Goal: Information Seeking & Learning: Learn about a topic

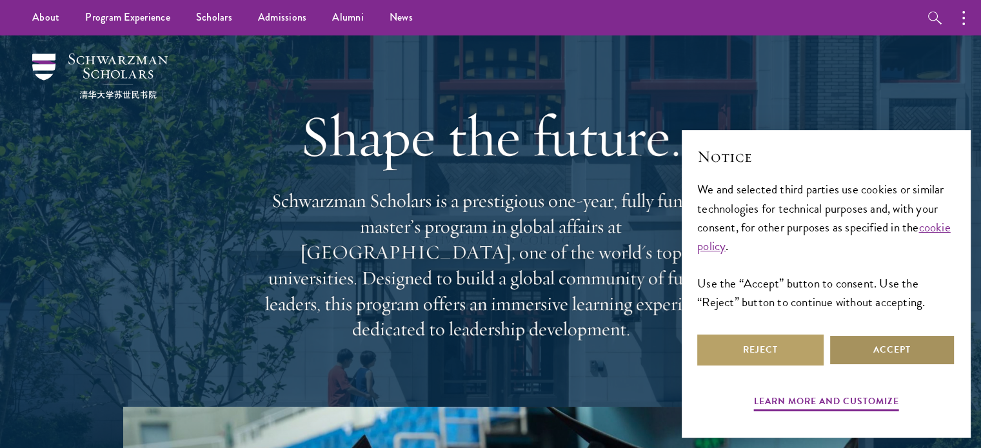
click at [886, 355] on button "Accept" at bounding box center [892, 350] width 126 height 31
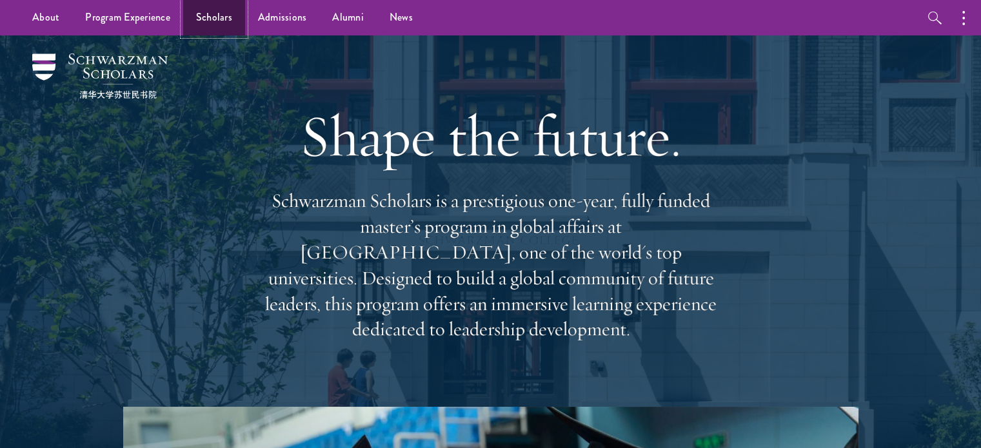
click at [212, 20] on link "Scholars" at bounding box center [214, 17] width 62 height 35
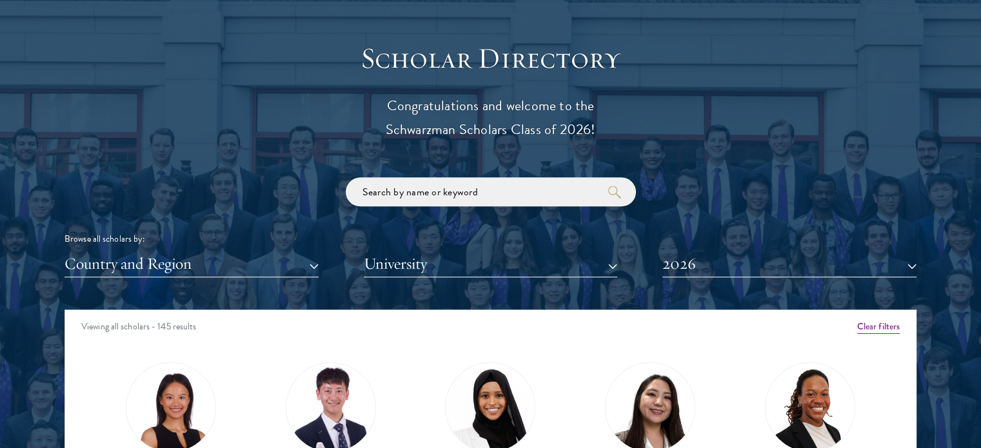
scroll to position [1419, 0]
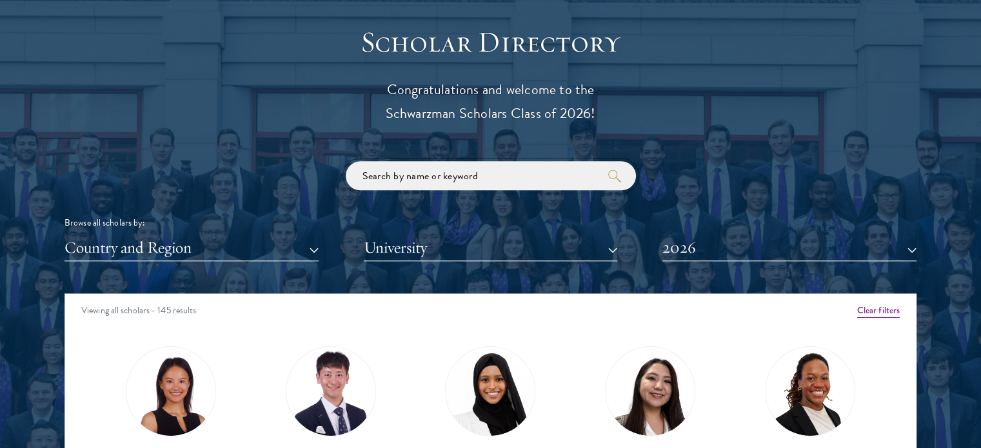
click at [404, 179] on input "search" at bounding box center [491, 175] width 290 height 29
type input "[PERSON_NAME]"
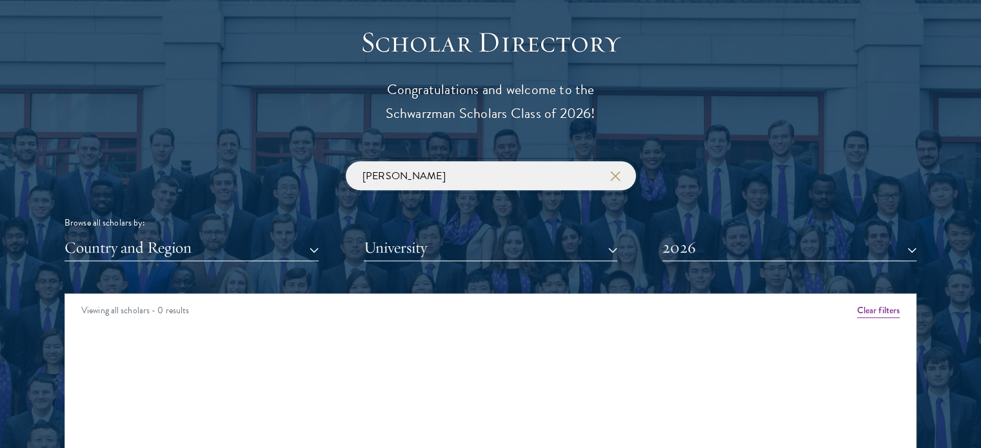
click at [417, 179] on input "[PERSON_NAME]" at bounding box center [491, 175] width 290 height 29
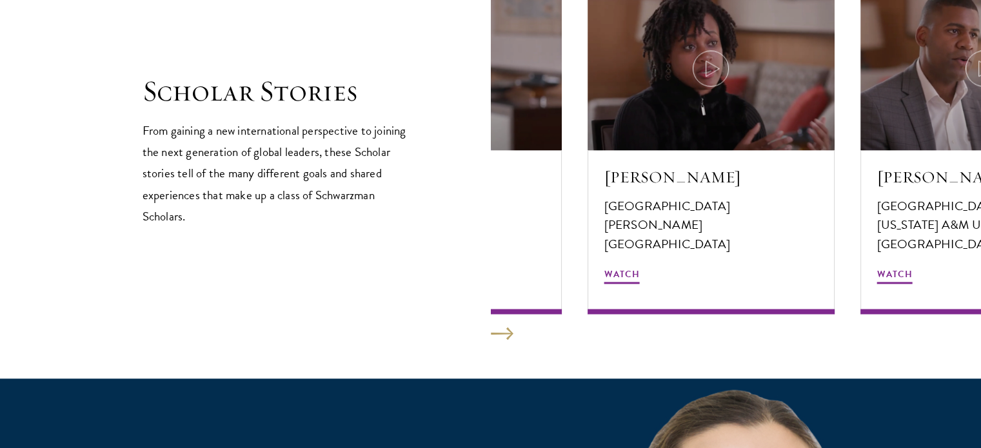
scroll to position [2257, 0]
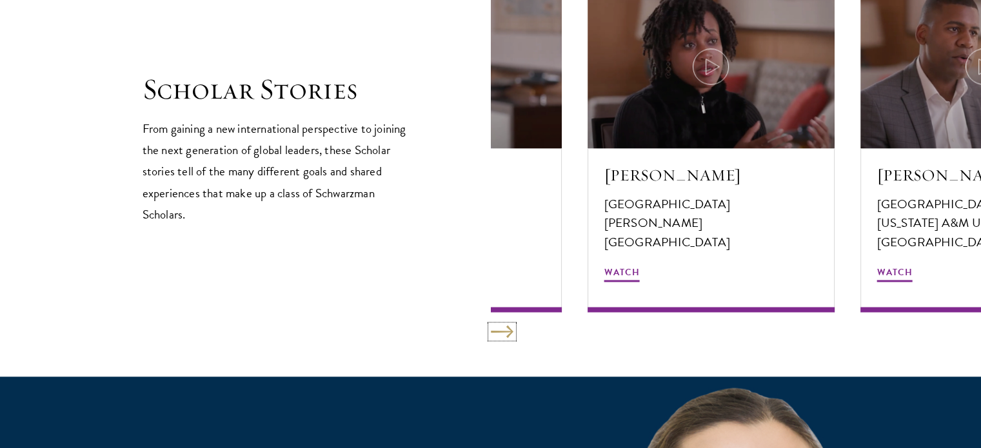
click at [498, 333] on button at bounding box center [502, 331] width 23 height 13
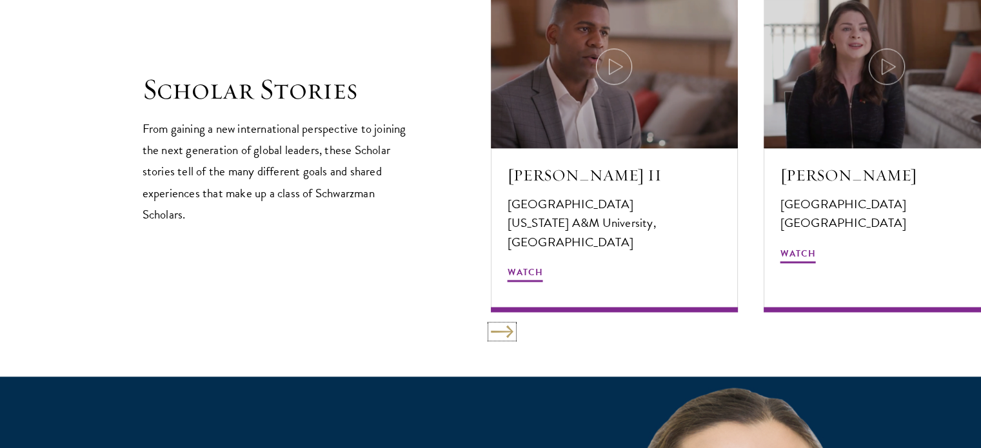
click at [498, 333] on button at bounding box center [502, 331] width 23 height 13
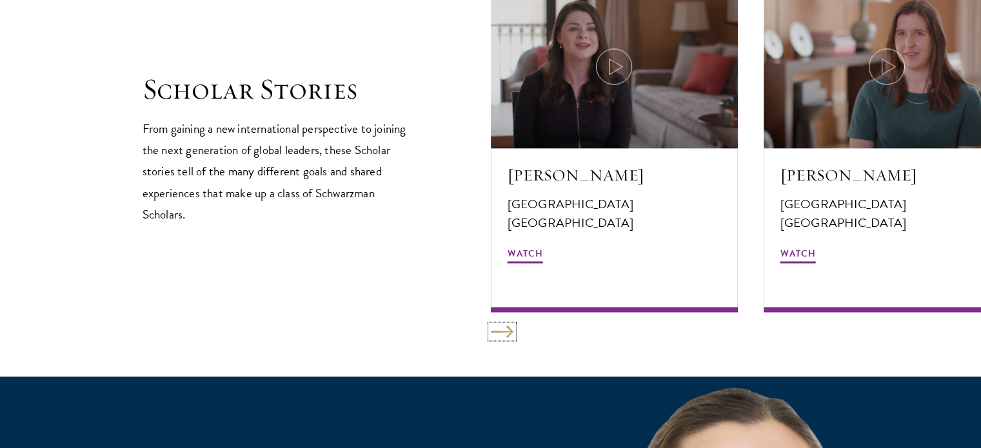
click at [498, 333] on button at bounding box center [502, 331] width 23 height 13
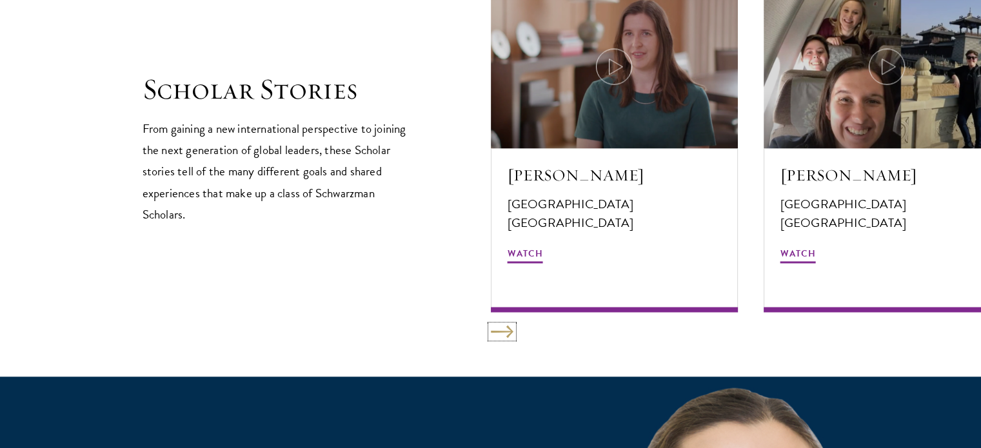
click at [498, 333] on button at bounding box center [502, 331] width 23 height 13
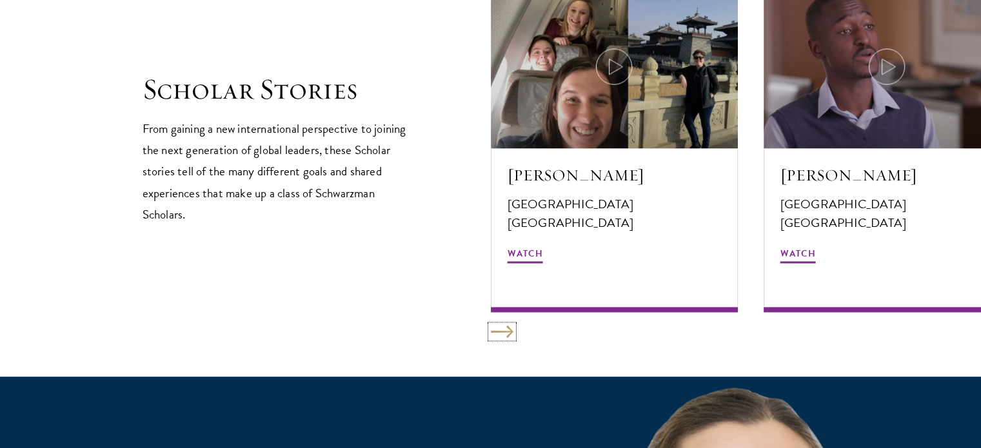
click at [498, 333] on button at bounding box center [502, 331] width 23 height 13
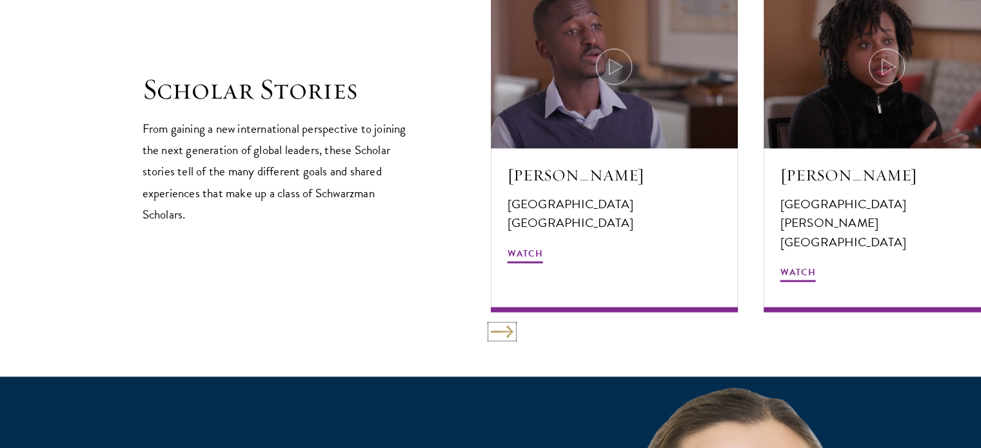
click at [498, 333] on button at bounding box center [502, 331] width 23 height 13
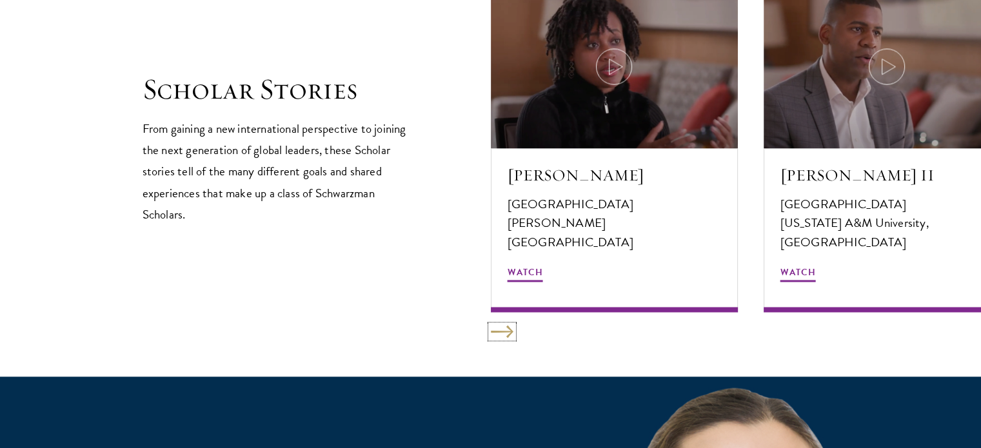
click at [498, 333] on button at bounding box center [502, 331] width 23 height 13
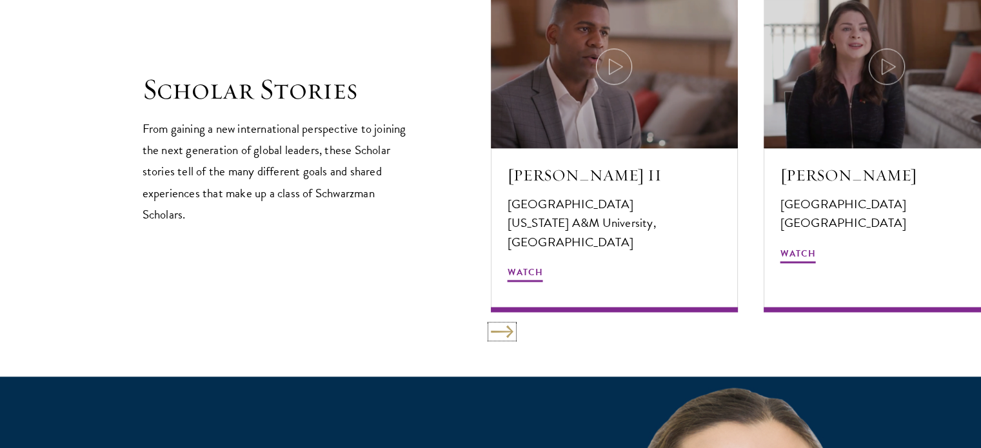
click at [498, 333] on button at bounding box center [502, 331] width 23 height 13
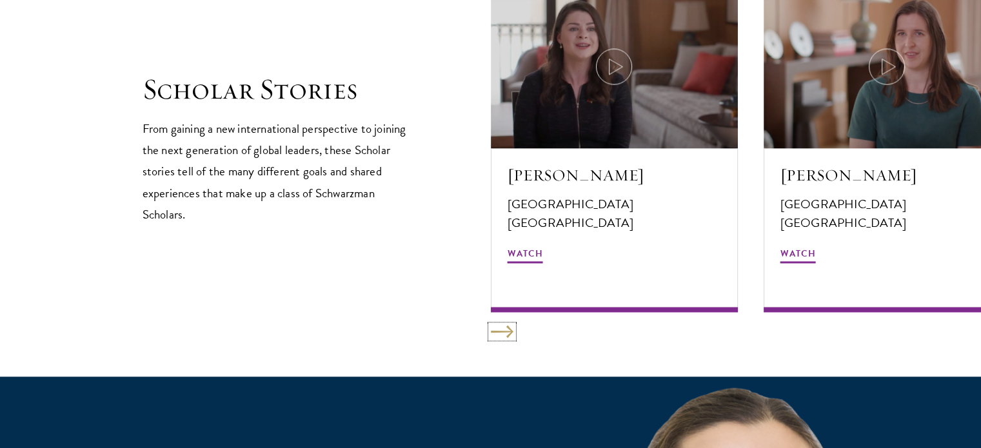
click at [498, 333] on button at bounding box center [502, 331] width 23 height 13
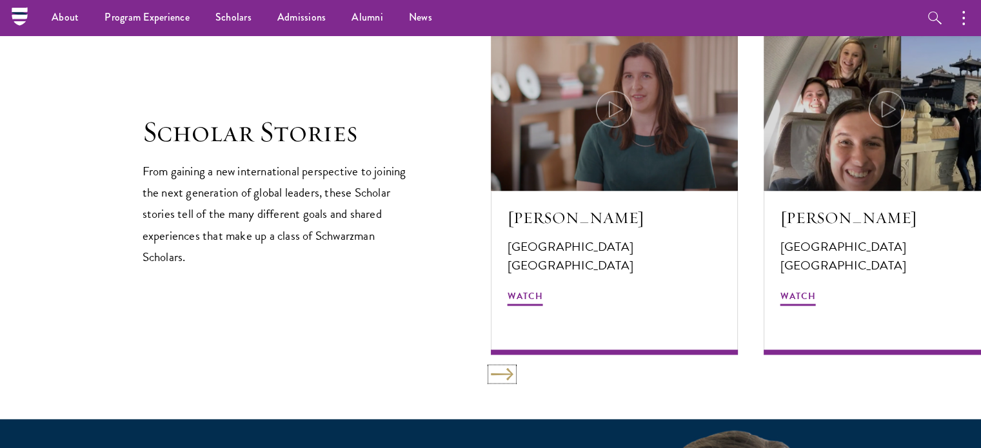
scroll to position [2192, 0]
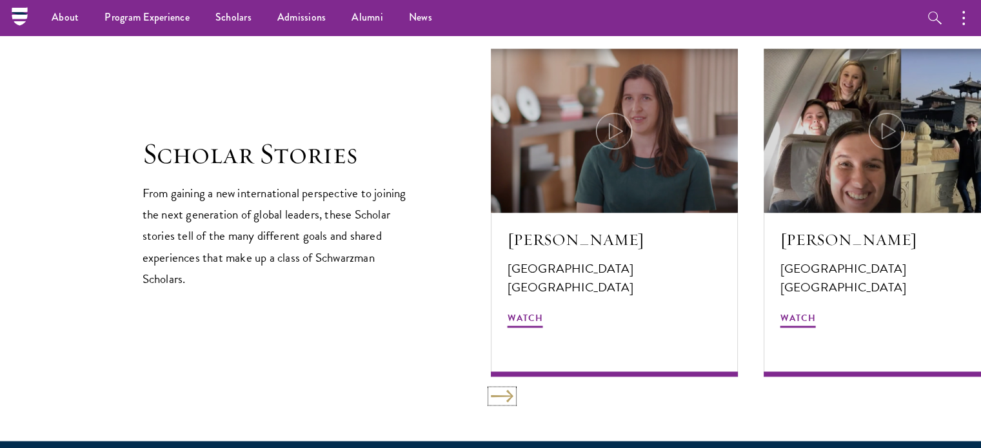
click at [504, 391] on button at bounding box center [502, 395] width 23 height 13
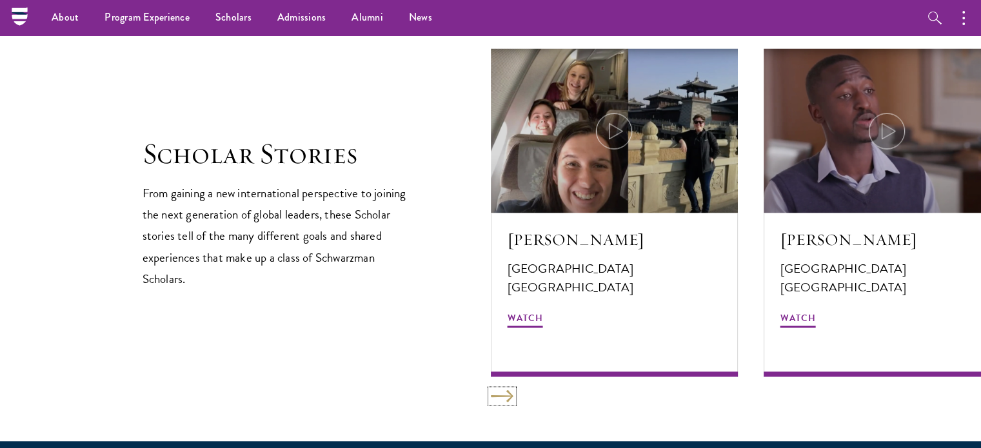
click at [503, 390] on button at bounding box center [502, 395] width 23 height 13
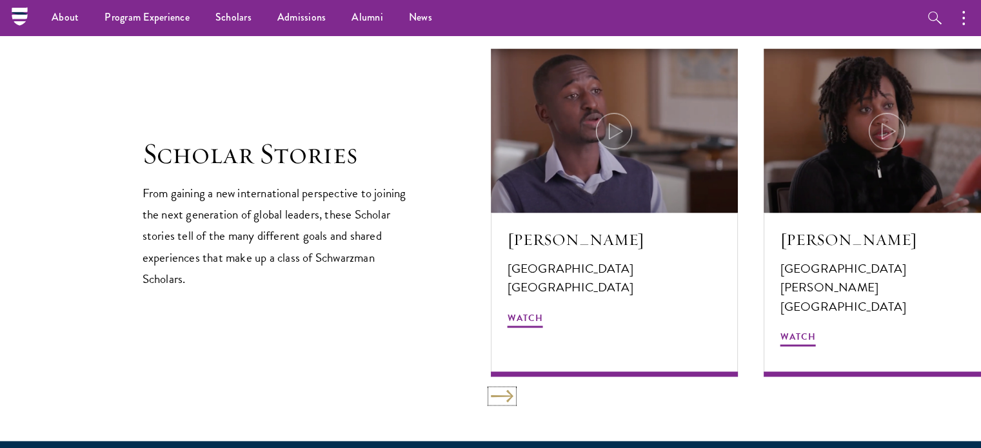
click at [503, 390] on button at bounding box center [502, 395] width 23 height 13
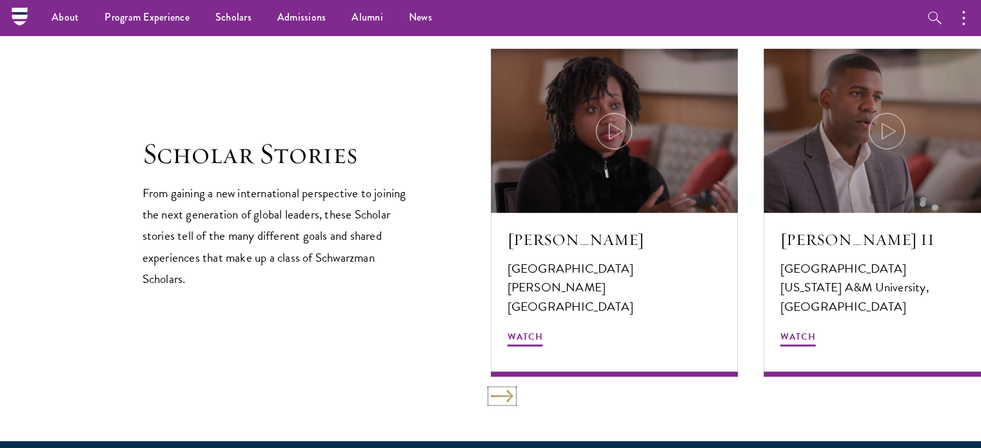
click at [503, 390] on button at bounding box center [502, 395] width 23 height 13
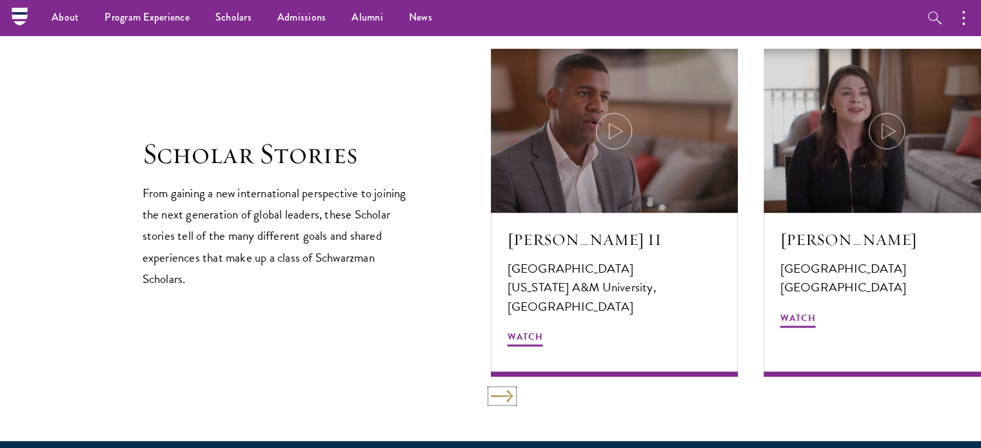
click at [503, 390] on button at bounding box center [502, 395] width 23 height 13
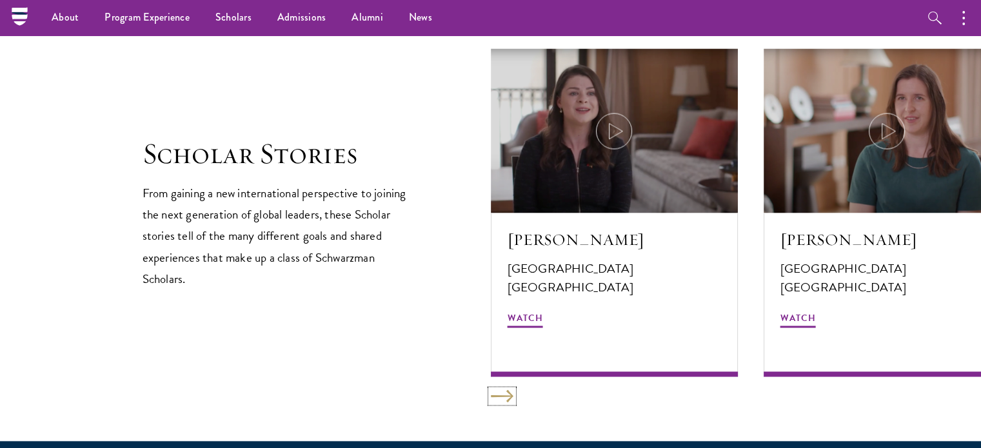
click at [503, 390] on button at bounding box center [502, 395] width 23 height 13
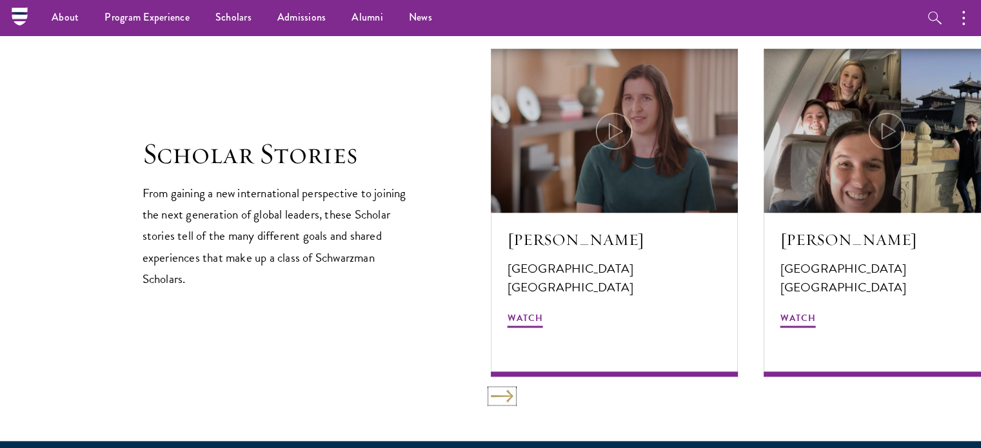
click at [503, 390] on button at bounding box center [502, 395] width 23 height 13
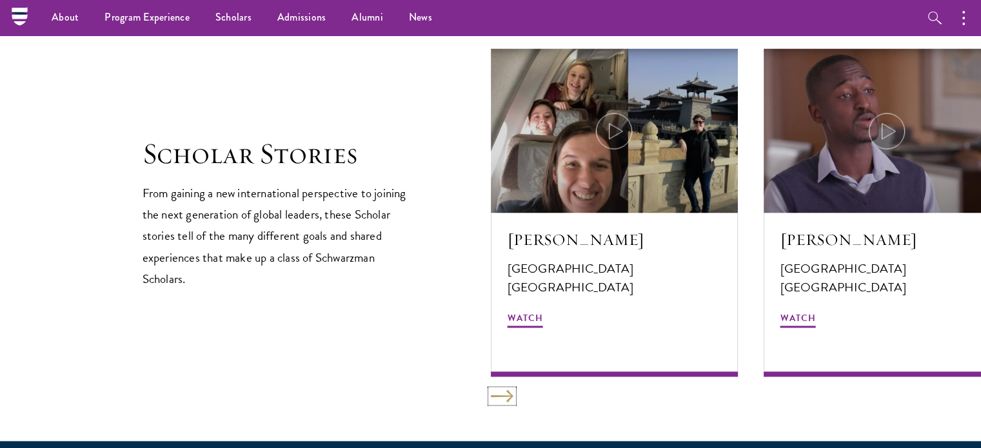
click at [503, 390] on button at bounding box center [502, 395] width 23 height 13
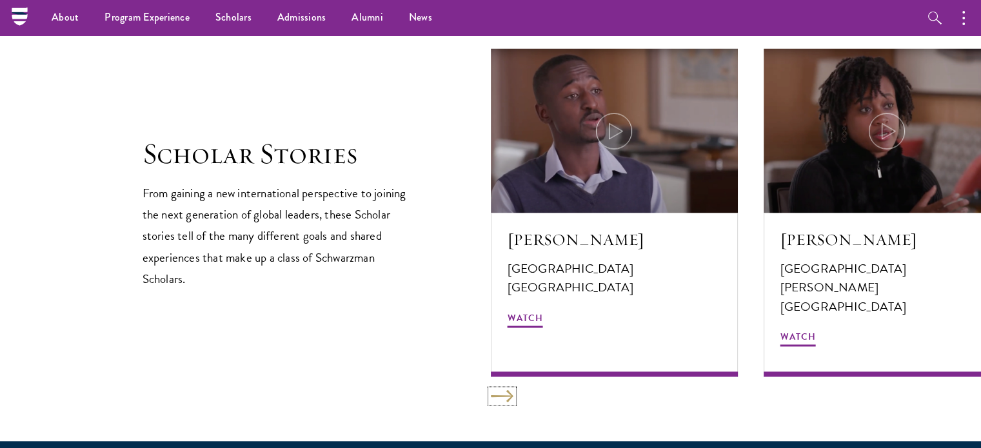
click at [503, 390] on button at bounding box center [502, 395] width 23 height 13
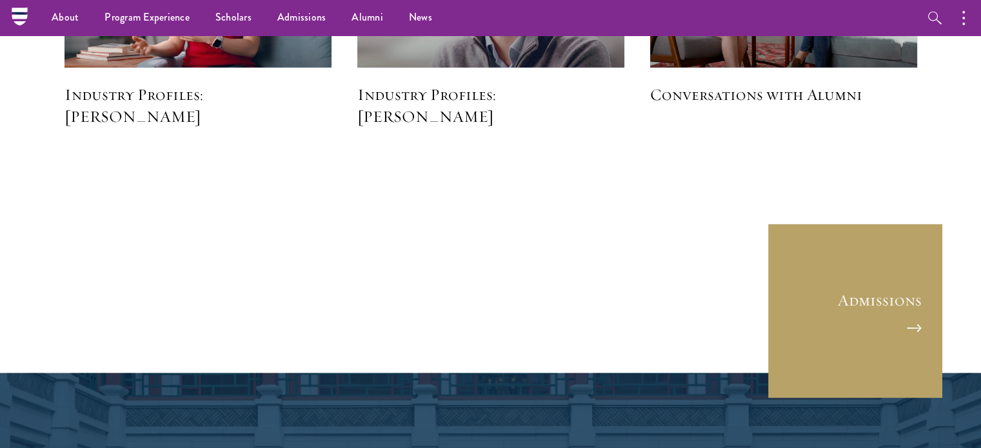
scroll to position [0, 0]
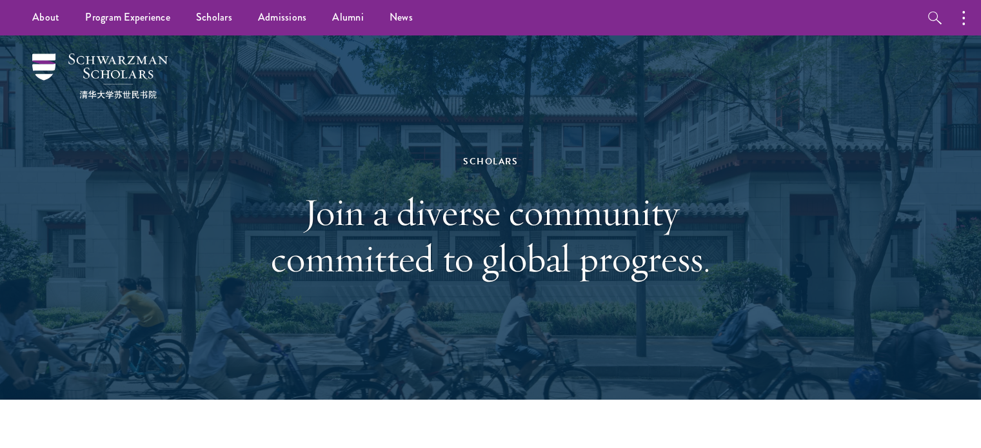
drag, startPoint x: 448, startPoint y: 316, endPoint x: 437, endPoint y: -78, distance: 394.1
click at [339, 16] on link "Alumni" at bounding box center [347, 17] width 57 height 35
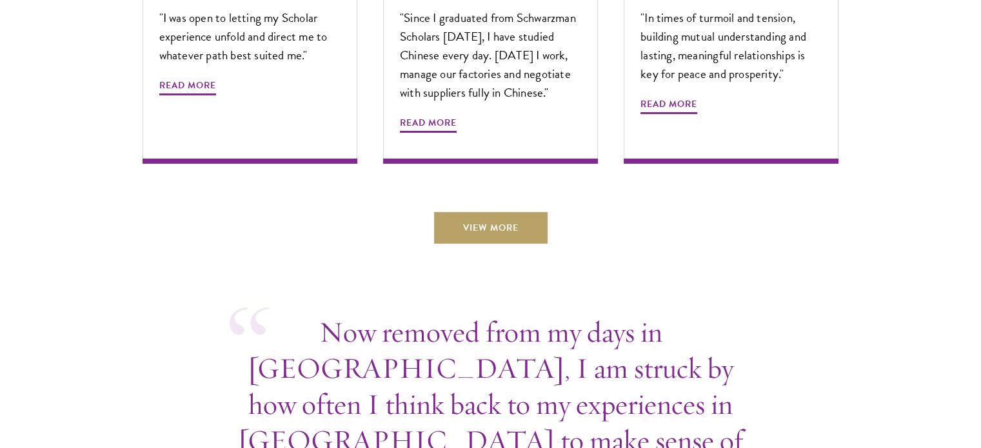
scroll to position [4578, 0]
click at [459, 212] on link "View More" at bounding box center [490, 227] width 113 height 31
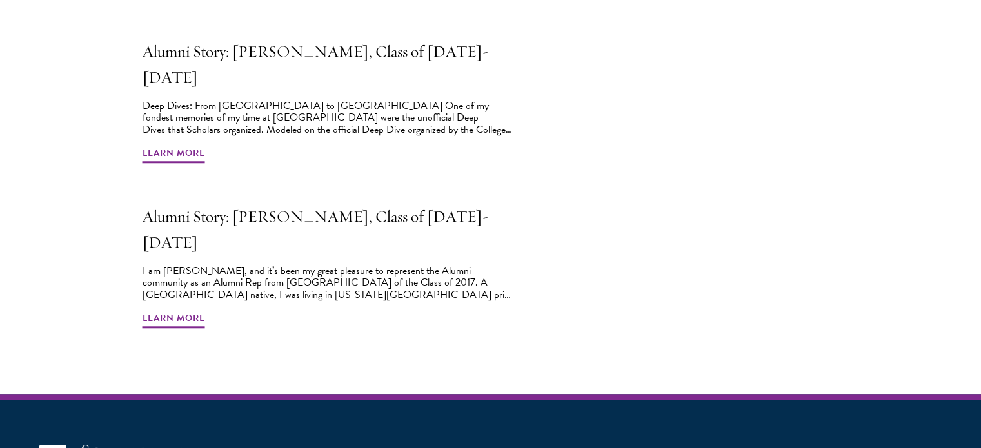
scroll to position [1161, 0]
